Goal: Task Accomplishment & Management: Manage account settings

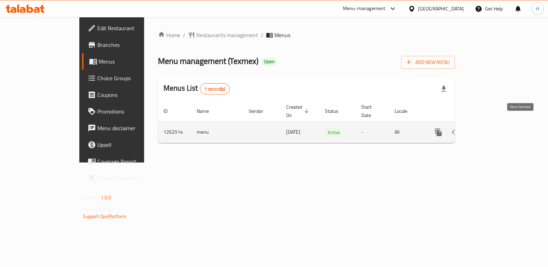
click at [497, 124] on link "enhanced table" at bounding box center [488, 132] width 17 height 17
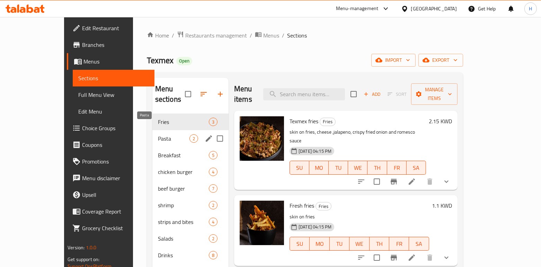
click at [158, 134] on span "Pasta" at bounding box center [174, 138] width 32 height 8
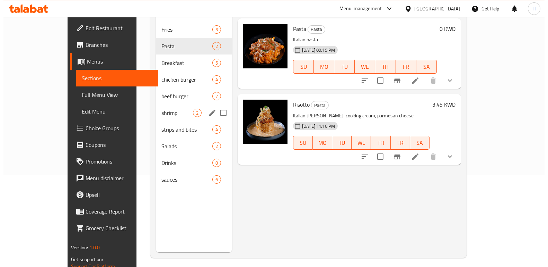
scroll to position [46, 0]
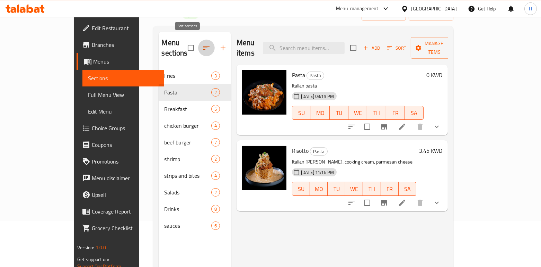
click at [202, 44] on icon "button" at bounding box center [206, 48] width 8 height 8
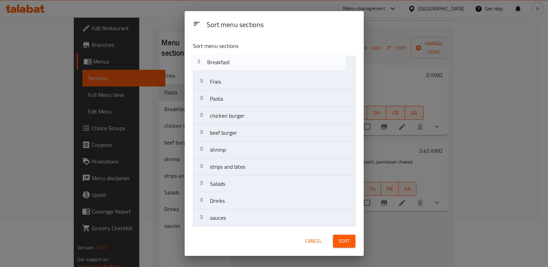
drag, startPoint x: 232, startPoint y: 95, endPoint x: 229, endPoint y: 55, distance: 40.6
click at [229, 55] on div "Sort menu sections Fries Pasta Breakfast chicken burger beef burger shrimp stri…" at bounding box center [274, 131] width 179 height 190
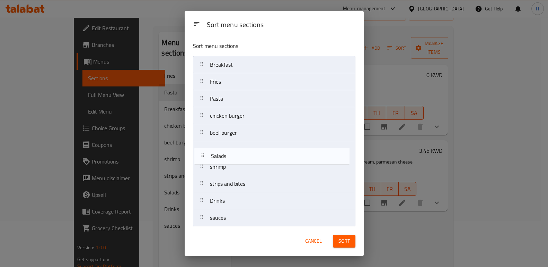
scroll to position [2, 0]
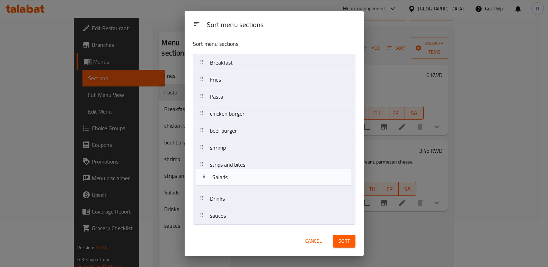
drag, startPoint x: 232, startPoint y: 184, endPoint x: 235, endPoint y: 174, distance: 10.5
click at [235, 174] on nav "Breakfast Fries Pasta chicken burger beef burger shrimp strips and bites Salads…" at bounding box center [274, 139] width 163 height 171
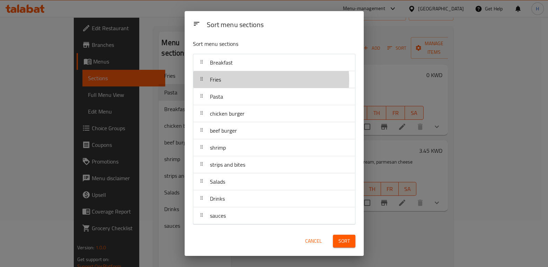
scroll to position [1, 0]
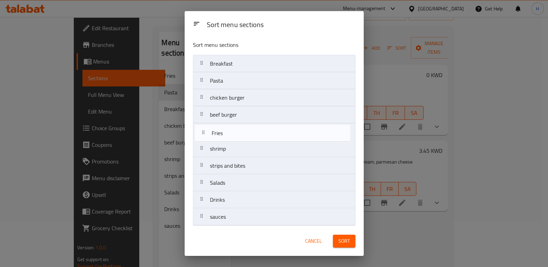
drag, startPoint x: 245, startPoint y: 80, endPoint x: 246, endPoint y: 137, distance: 57.2
click at [246, 137] on nav "Breakfast Fries Pasta chicken burger beef burger shrimp strips and bites Salads…" at bounding box center [274, 140] width 163 height 171
drag, startPoint x: 234, startPoint y: 150, endPoint x: 235, endPoint y: 129, distance: 21.5
click at [235, 129] on nav "Breakfast Pasta chicken burger beef burger Fries shrimp strips and bites Salads…" at bounding box center [274, 140] width 163 height 171
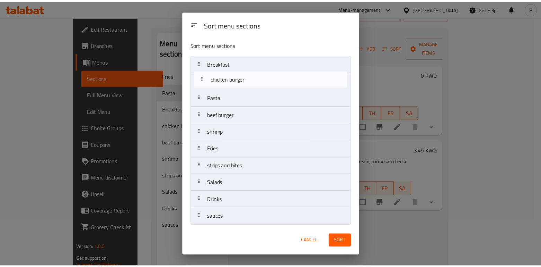
scroll to position [0, 0]
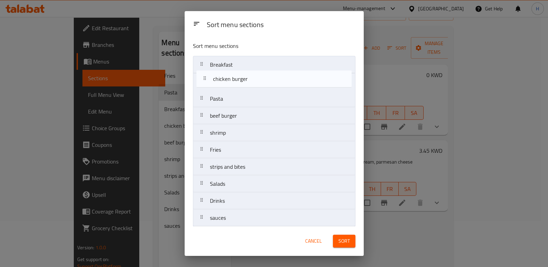
drag, startPoint x: 237, startPoint y: 102, endPoint x: 241, endPoint y: 84, distance: 18.4
click at [241, 83] on nav "Breakfast Pasta chicken burger beef burger shrimp Fries strips and bites Salads…" at bounding box center [274, 141] width 163 height 171
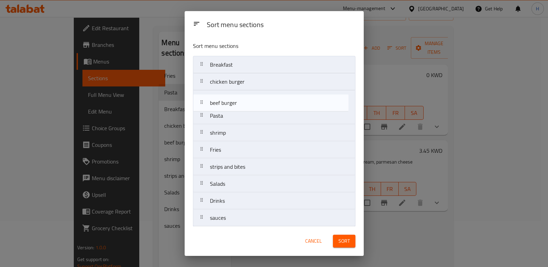
drag, startPoint x: 240, startPoint y: 114, endPoint x: 241, endPoint y: 92, distance: 21.8
click at [241, 92] on nav "Breakfast chicken burger Pasta beef burger shrimp Fries strips and bites Salads…" at bounding box center [274, 141] width 163 height 171
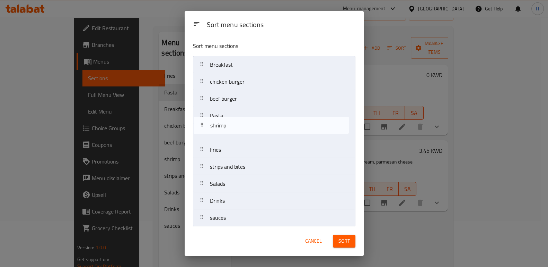
drag, startPoint x: 229, startPoint y: 132, endPoint x: 231, endPoint y: 109, distance: 23.4
click at [231, 109] on nav "Breakfast chicken burger beef burger Pasta shrimp Fries strips and bites Salads…" at bounding box center [274, 141] width 163 height 171
drag, startPoint x: 235, startPoint y: 167, endPoint x: 236, endPoint y: 133, distance: 34.7
click at [236, 133] on nav "Breakfast chicken burger beef burger shrimp Pasta Fries strips and bites Salads…" at bounding box center [274, 141] width 163 height 171
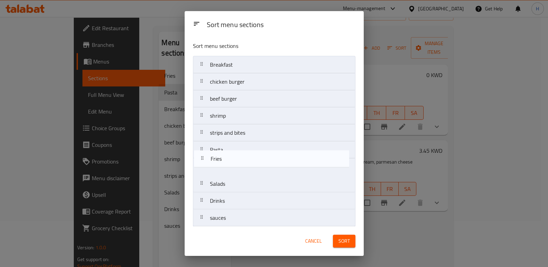
drag, startPoint x: 236, startPoint y: 170, endPoint x: 237, endPoint y: 155, distance: 14.6
click at [237, 155] on nav "Breakfast chicken burger beef burger shrimp strips and bites Pasta Fries Salads…" at bounding box center [274, 141] width 163 height 171
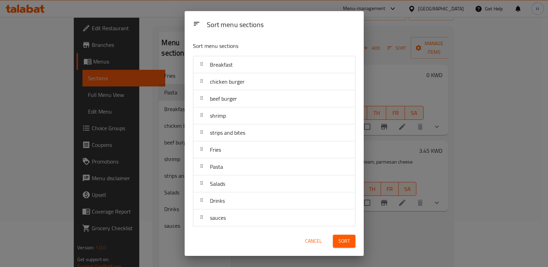
click at [349, 237] on button "Sort" at bounding box center [344, 240] width 23 height 13
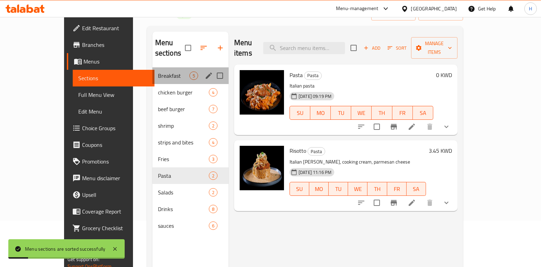
click at [153, 69] on div "Breakfast 5" at bounding box center [191, 75] width 76 height 17
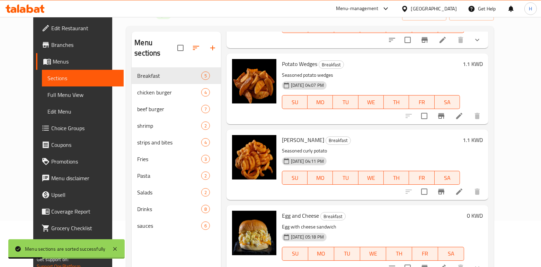
scroll to position [138, 0]
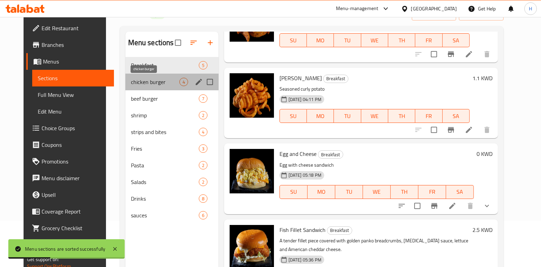
click at [131, 81] on span "chicken burger" at bounding box center [155, 82] width 49 height 8
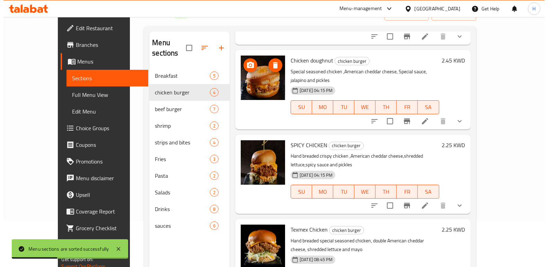
scroll to position [53, 0]
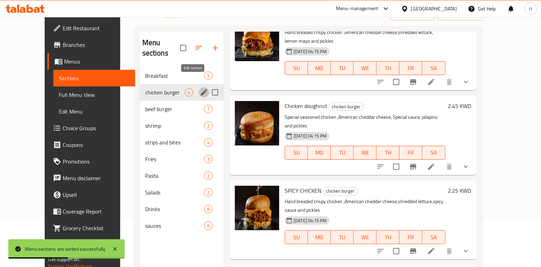
click at [201, 89] on icon "edit" at bounding box center [204, 92] width 6 height 6
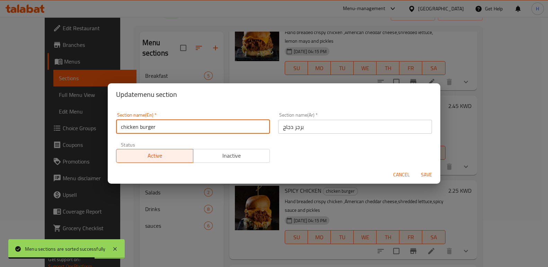
drag, startPoint x: 123, startPoint y: 128, endPoint x: 117, endPoint y: 130, distance: 6.9
click at [117, 130] on input "chicken burger" at bounding box center [193, 127] width 154 height 14
type input "Chicken burger"
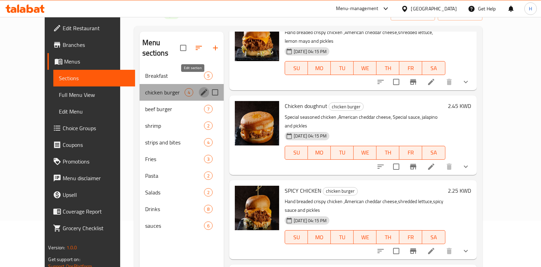
click at [200, 88] on icon "edit" at bounding box center [204, 92] width 8 height 8
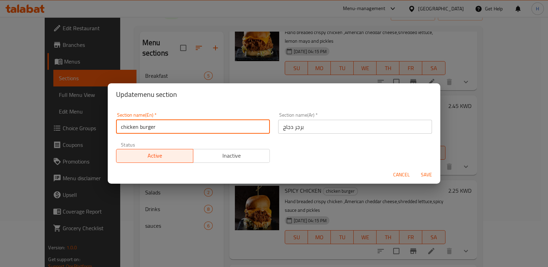
drag, startPoint x: 124, startPoint y: 127, endPoint x: 116, endPoint y: 129, distance: 8.1
click at [116, 129] on input "chicken burger" at bounding box center [193, 127] width 154 height 14
click at [143, 127] on input "Chicken burger" at bounding box center [193, 127] width 154 height 14
type input "Chicken Burger"
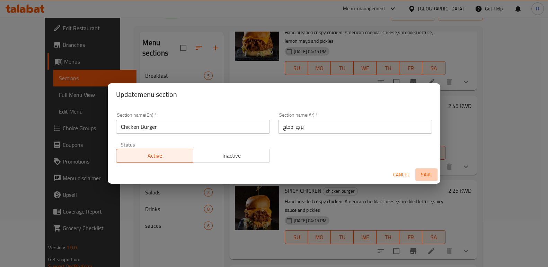
click at [428, 174] on span "Save" at bounding box center [426, 174] width 17 height 9
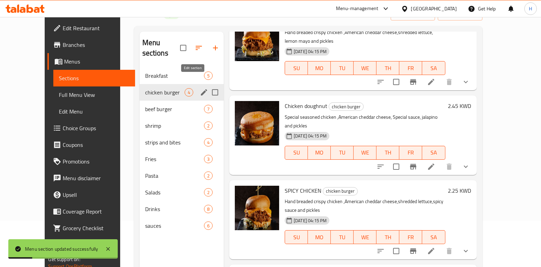
click at [199, 87] on button "edit" at bounding box center [204, 92] width 10 height 10
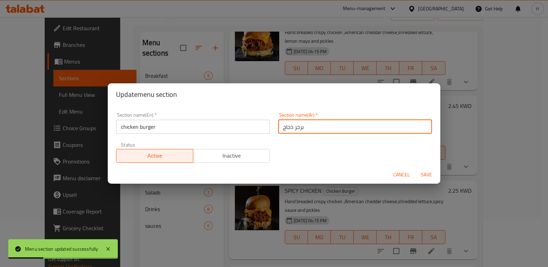
click at [316, 128] on input "برجر دجاج" at bounding box center [355, 127] width 154 height 14
drag, startPoint x: 319, startPoint y: 127, endPoint x: 263, endPoint y: 130, distance: 56.2
click at [263, 130] on div "Section name(En)   * chicken burger Section name(En) * Section name(Ar)   * برج…" at bounding box center [274, 137] width 324 height 59
type input "J"
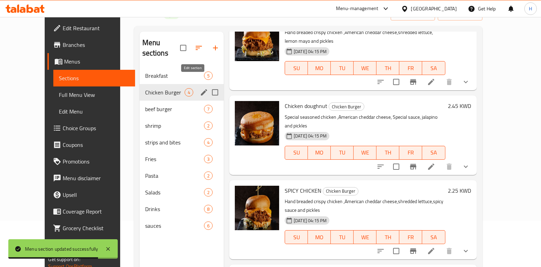
click at [200, 88] on icon "edit" at bounding box center [204, 92] width 8 height 8
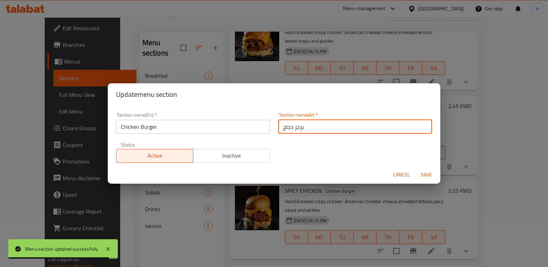
click at [307, 125] on input "برجر دجاج" at bounding box center [355, 127] width 154 height 14
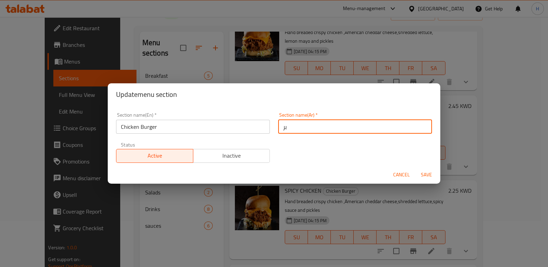
type input "ب"
click at [312, 125] on input "تشكن برجر" at bounding box center [355, 127] width 154 height 14
click at [333, 120] on input "تشكن برجر" at bounding box center [355, 127] width 154 height 14
type input "تشكن برجر"
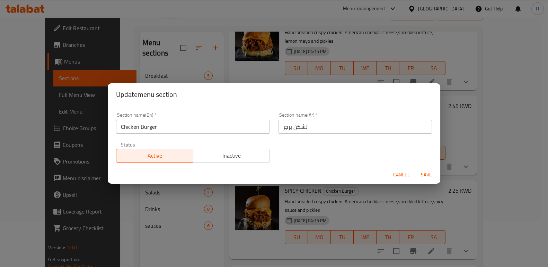
click at [353, 114] on div "Section name(Ar)   * تشكن برجر Section name(Ar) *" at bounding box center [355, 122] width 154 height 21
click at [424, 172] on span "Save" at bounding box center [426, 174] width 17 height 9
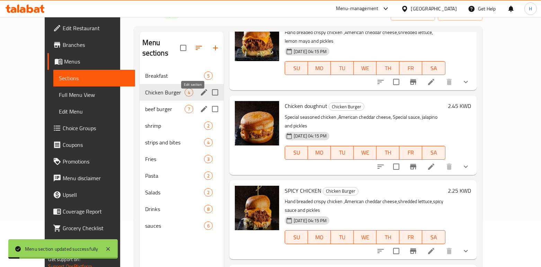
click at [200, 105] on icon "edit" at bounding box center [204, 109] width 8 height 8
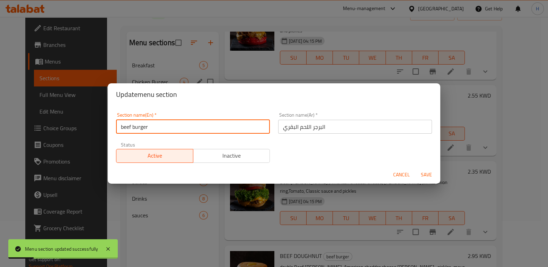
drag, startPoint x: 123, startPoint y: 129, endPoint x: 110, endPoint y: 132, distance: 13.6
click at [110, 132] on div "Section name(En)   * beef burger Section name(En) * Section name(Ar)   * البرجر…" at bounding box center [274, 135] width 333 height 60
drag, startPoint x: 135, startPoint y: 126, endPoint x: 139, endPoint y: 128, distance: 4.5
click at [135, 126] on input "Beef burger" at bounding box center [193, 127] width 154 height 14
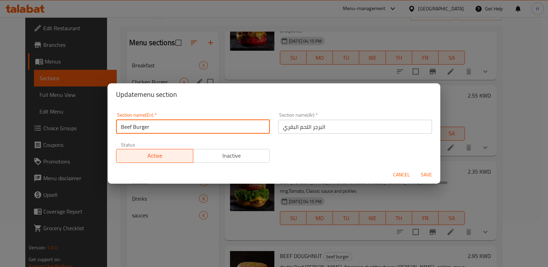
type input "Beef Burger"
click at [349, 127] on input "البرجر اللحم البقري" at bounding box center [355, 127] width 154 height 14
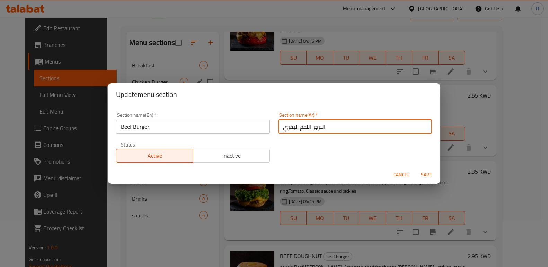
drag, startPoint x: 337, startPoint y: 125, endPoint x: 249, endPoint y: 127, distance: 87.7
click at [249, 127] on div "Section name(En)   * Beef Burger Section name(En) * Section name(Ar)   * البرجر…" at bounding box center [274, 137] width 324 height 59
type input "F"
type input "برجر لحم"
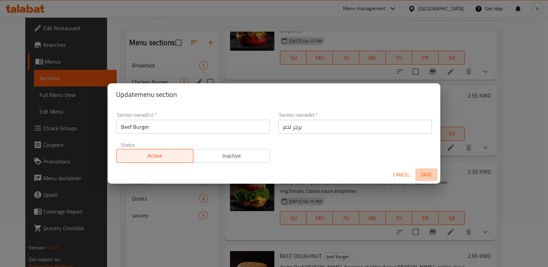
click at [425, 172] on span "Save" at bounding box center [426, 174] width 17 height 9
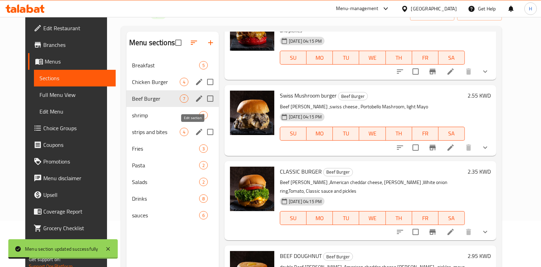
click at [196, 132] on icon "edit" at bounding box center [199, 132] width 6 height 6
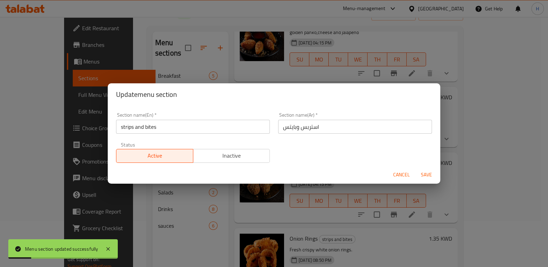
scroll to position [43, 0]
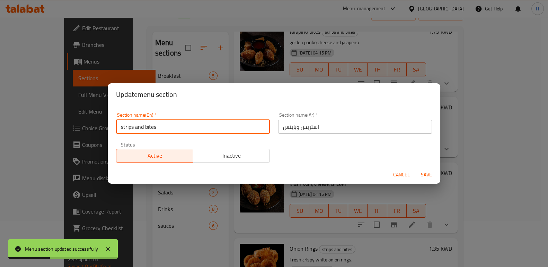
drag, startPoint x: 123, startPoint y: 126, endPoint x: 113, endPoint y: 129, distance: 10.6
click at [113, 129] on div "Section name(En)   * strips and bites Section name(En) *" at bounding box center [193, 122] width 162 height 29
click at [147, 125] on input "Strips and bites" at bounding box center [193, 127] width 154 height 14
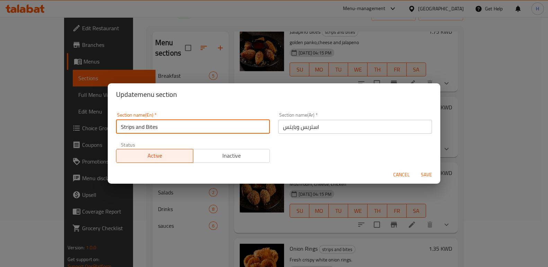
type input "Strips and Bites"
click at [427, 175] on span "Save" at bounding box center [426, 174] width 17 height 9
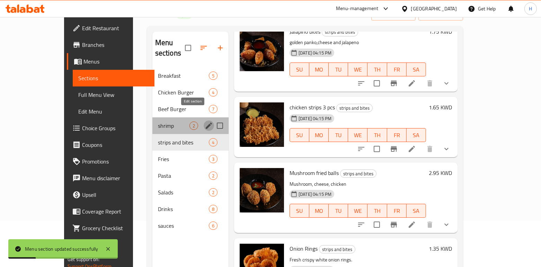
click at [205, 121] on icon "edit" at bounding box center [209, 125] width 8 height 8
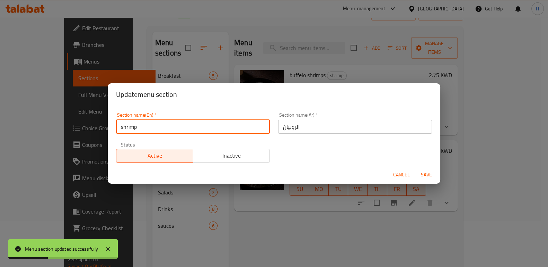
drag, startPoint x: 124, startPoint y: 124, endPoint x: 116, endPoint y: 126, distance: 7.8
click at [116, 126] on input "shrimp" at bounding box center [193, 127] width 154 height 14
type input "Shrimp"
click at [425, 172] on span "Save" at bounding box center [426, 174] width 17 height 9
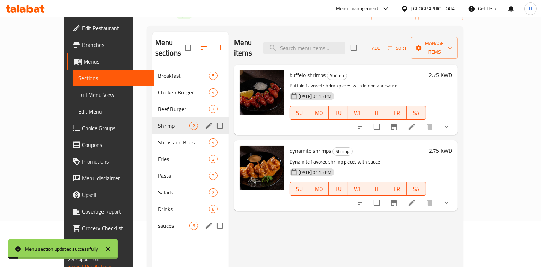
click at [205, 221] on icon "edit" at bounding box center [209, 225] width 8 height 8
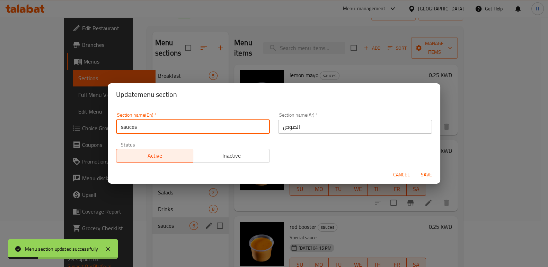
drag, startPoint x: 122, startPoint y: 126, endPoint x: 115, endPoint y: 128, distance: 7.4
click at [115, 128] on div "Section name(En)   * sauces Section name(En) *" at bounding box center [193, 122] width 162 height 29
drag, startPoint x: 124, startPoint y: 128, endPoint x: 119, endPoint y: 128, distance: 5.6
click at [119, 128] on input "sauces" at bounding box center [193, 127] width 154 height 14
type input "Sauces"
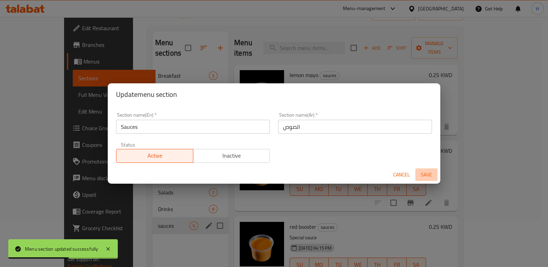
click at [436, 173] on button "Save" at bounding box center [427, 174] width 22 height 13
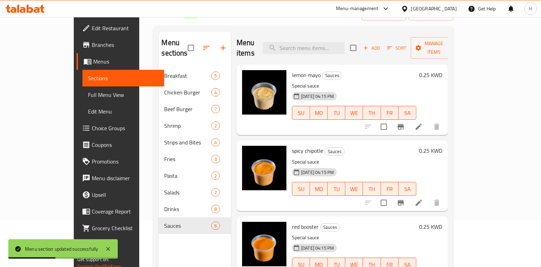
click at [159, 232] on div "Menu sections Breakfast 5 Chicken Burger 4 Beef Burger 7 Shrimp 2 Strips and Bi…" at bounding box center [195, 165] width 72 height 267
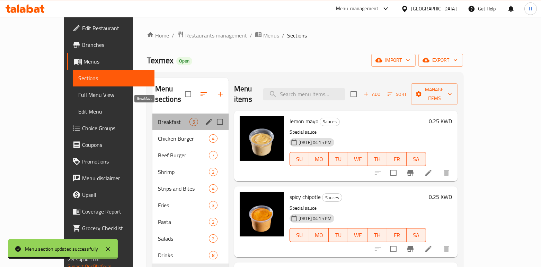
click at [158, 118] on span "Breakfast" at bounding box center [174, 122] width 32 height 8
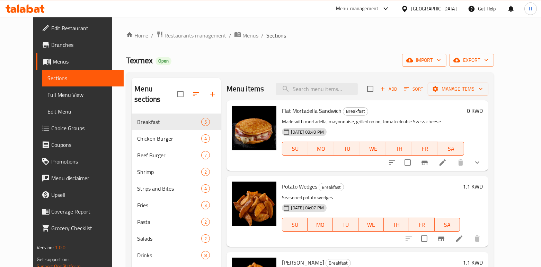
click at [275, 51] on div "Home / Restaurants management / Menus / Sections Texmex Open import export Menu…" at bounding box center [310, 190] width 368 height 319
